Goal: Browse casually

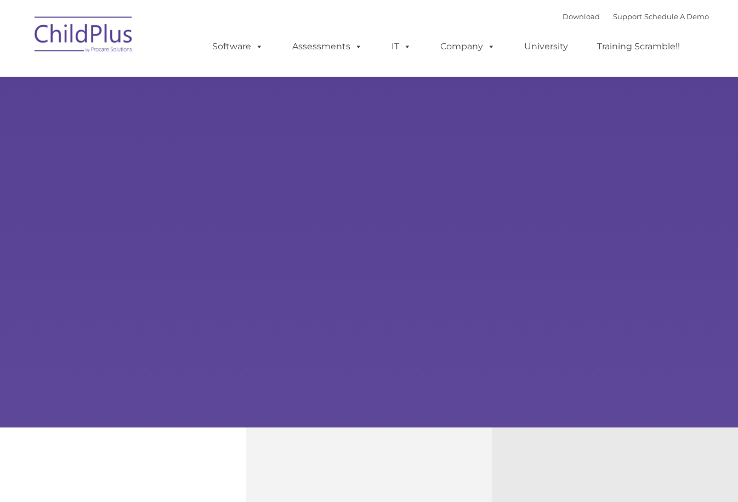
type input ""
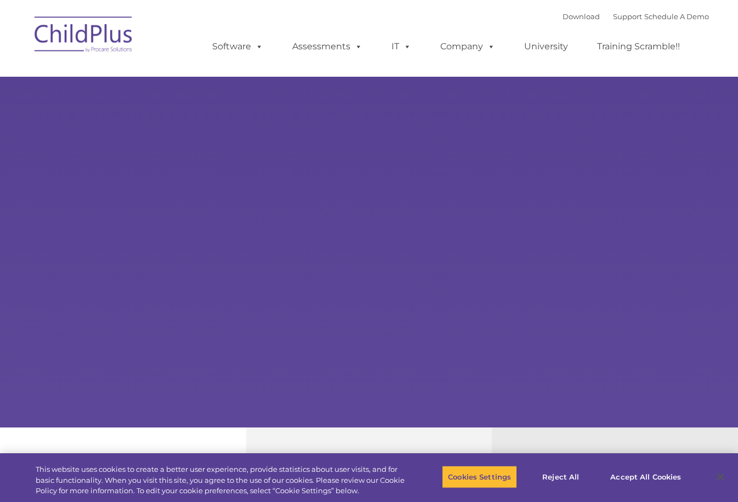
select select "MEDIUM"
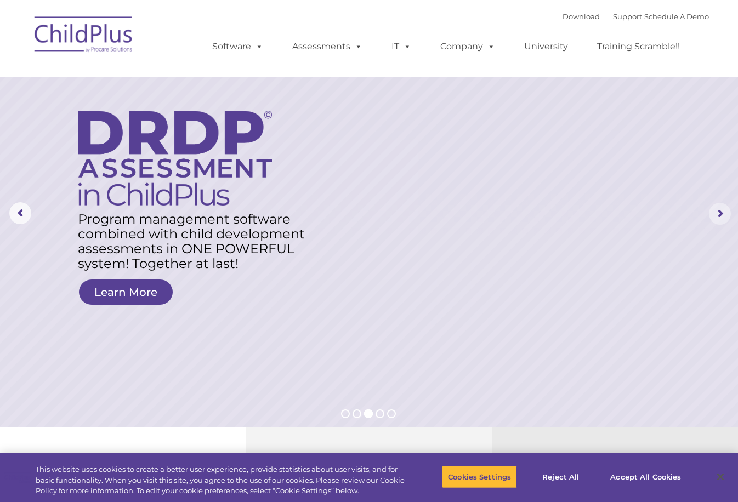
click at [718, 212] on rs-arrow at bounding box center [720, 214] width 22 height 22
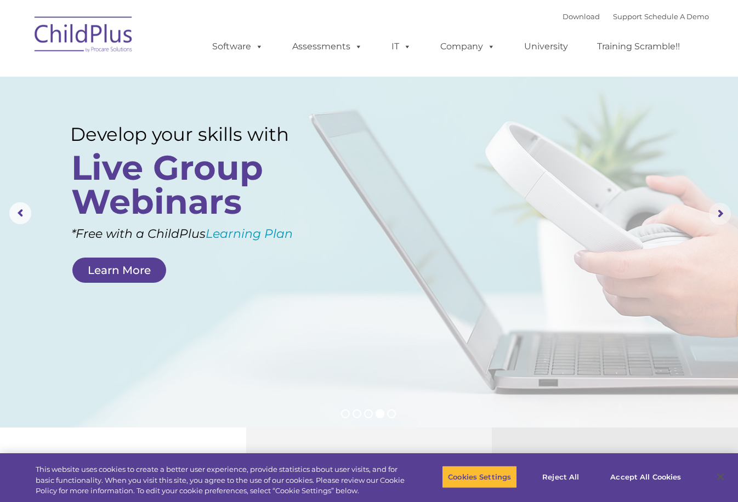
click at [718, 212] on rs-arrow at bounding box center [720, 214] width 22 height 22
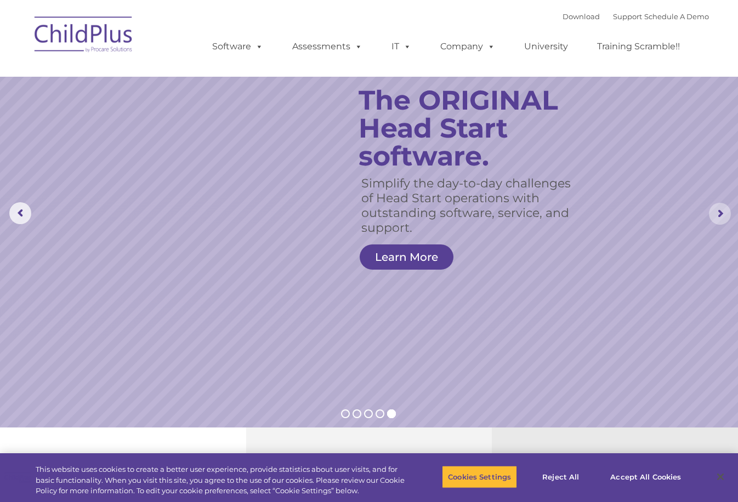
click at [718, 212] on rs-arrow at bounding box center [720, 214] width 22 height 22
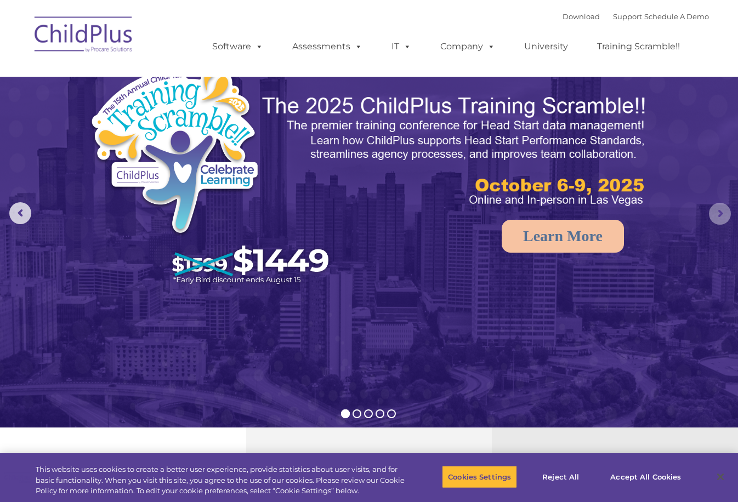
click at [718, 212] on rs-arrow at bounding box center [720, 214] width 22 height 22
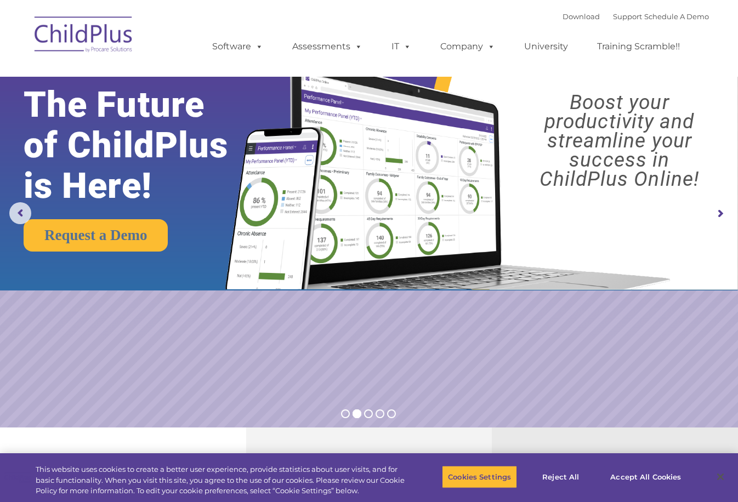
click at [718, 212] on rs-arrow at bounding box center [720, 214] width 22 height 22
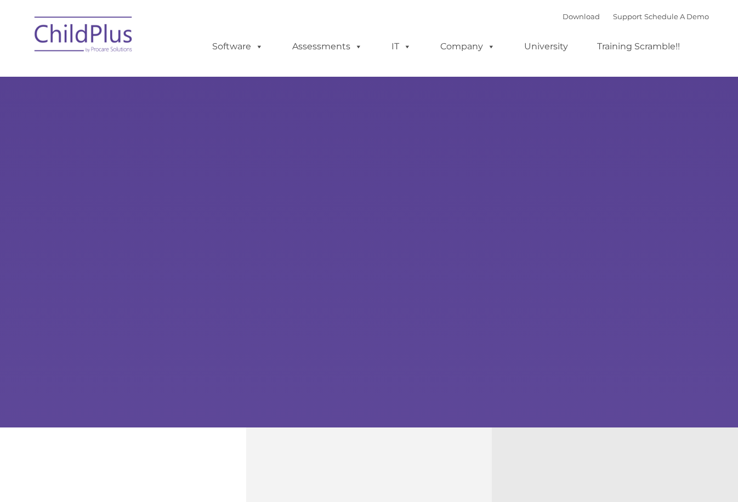
type input ""
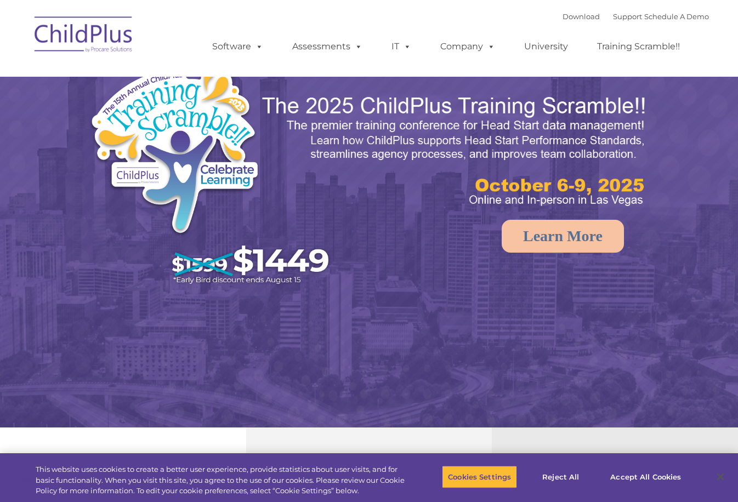
select select "MEDIUM"
